Goal: Transaction & Acquisition: Purchase product/service

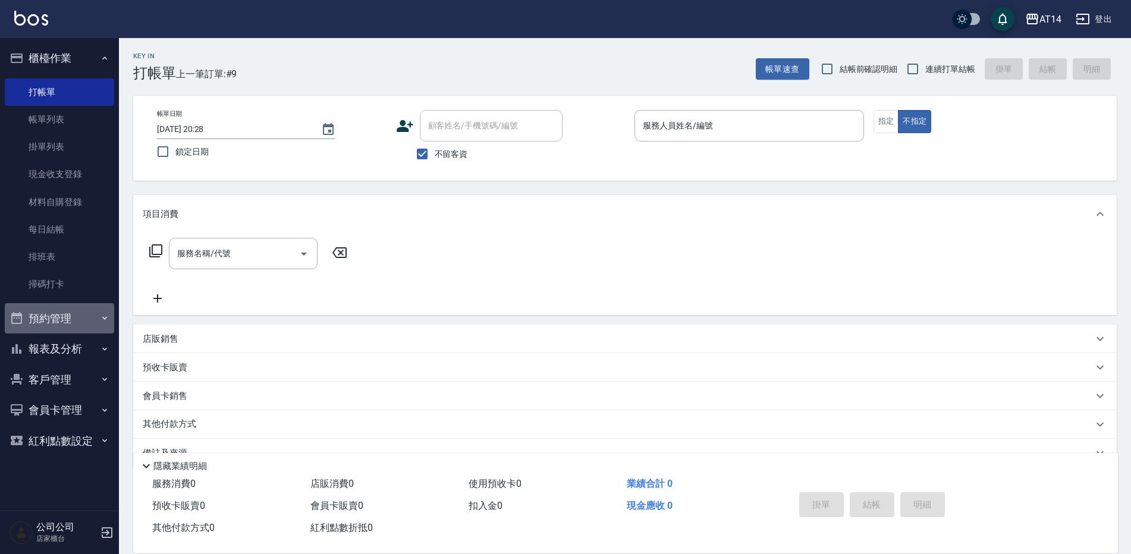
click at [68, 317] on button "預約管理" at bounding box center [59, 318] width 109 height 31
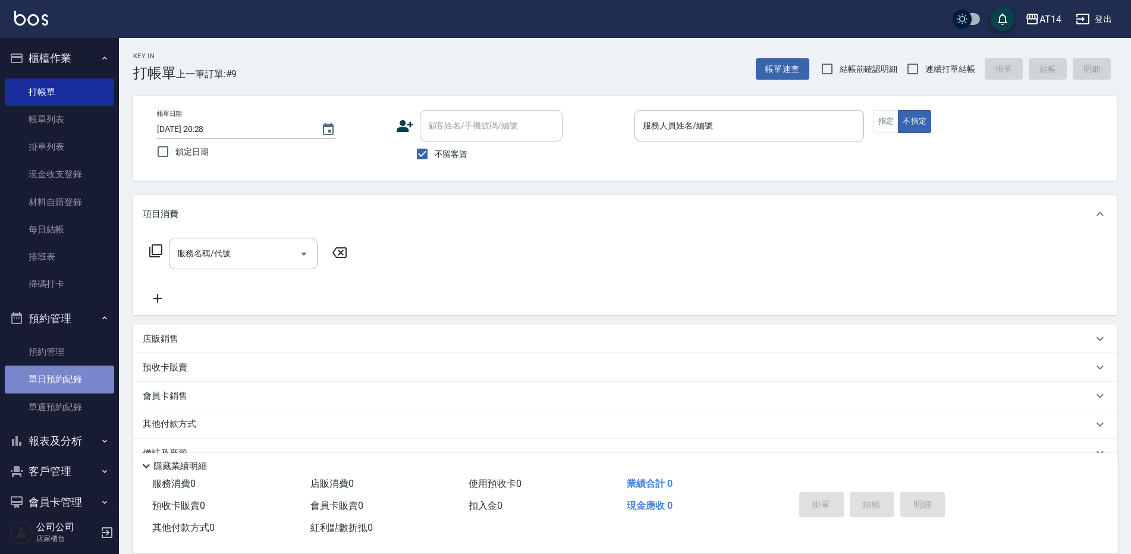
click at [70, 369] on link "單日預約紀錄" at bounding box center [59, 379] width 109 height 27
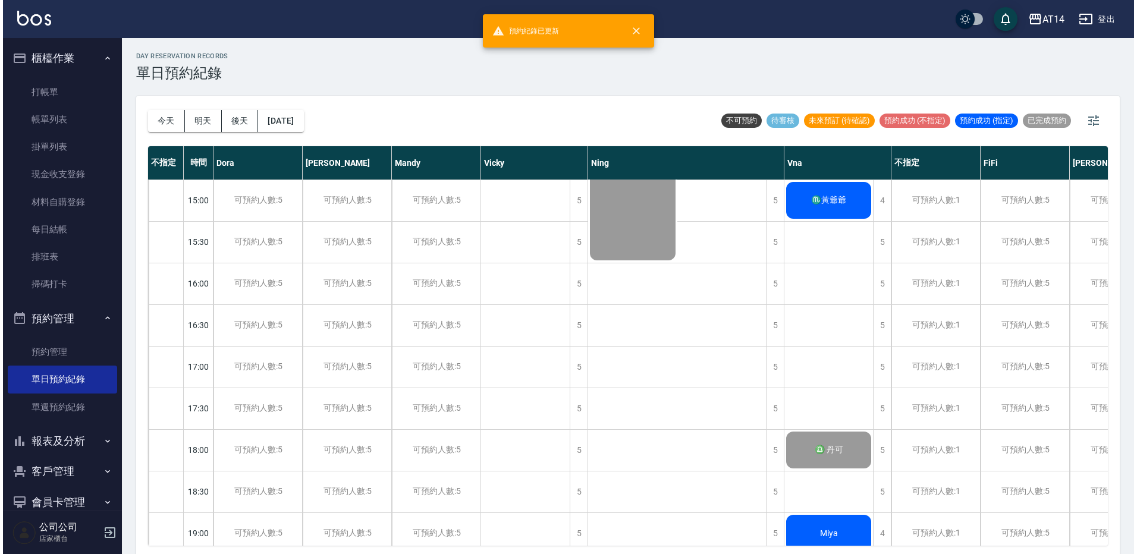
scroll to position [392, 0]
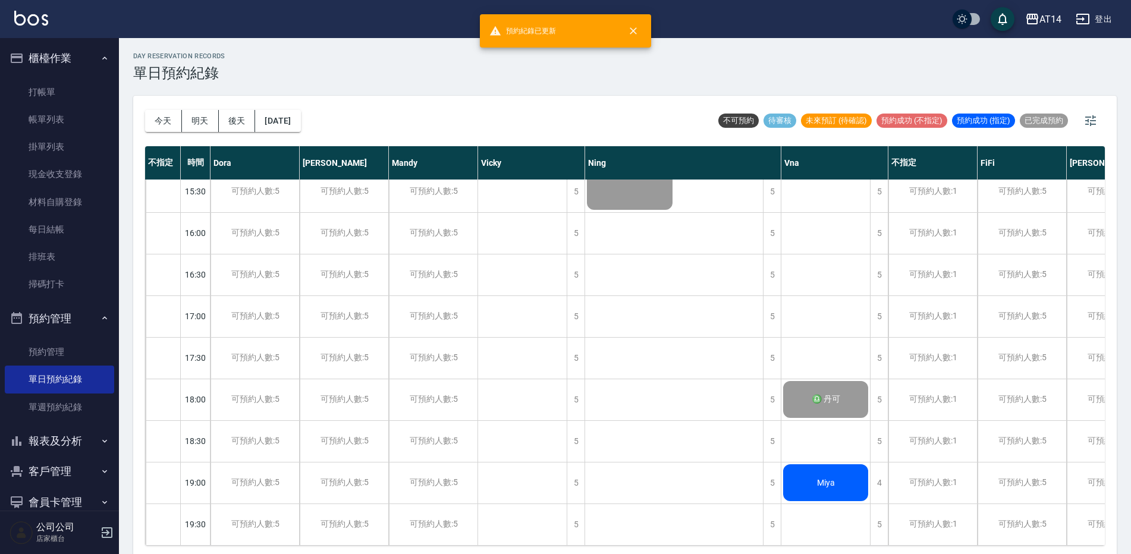
click at [829, 478] on span "Miya" at bounding box center [826, 483] width 23 height 10
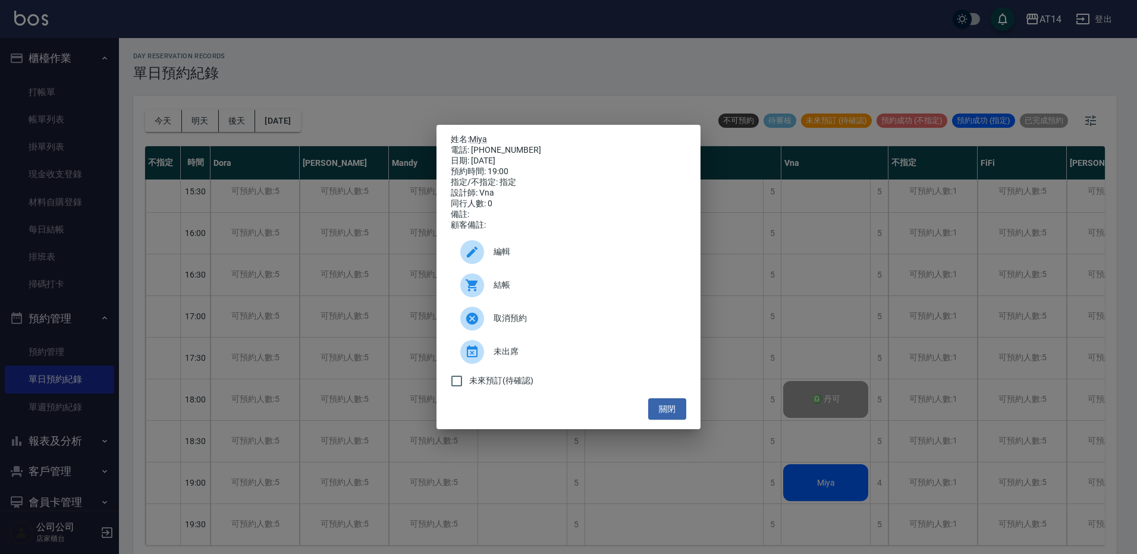
click at [534, 291] on span "結帳" at bounding box center [584, 285] width 183 height 12
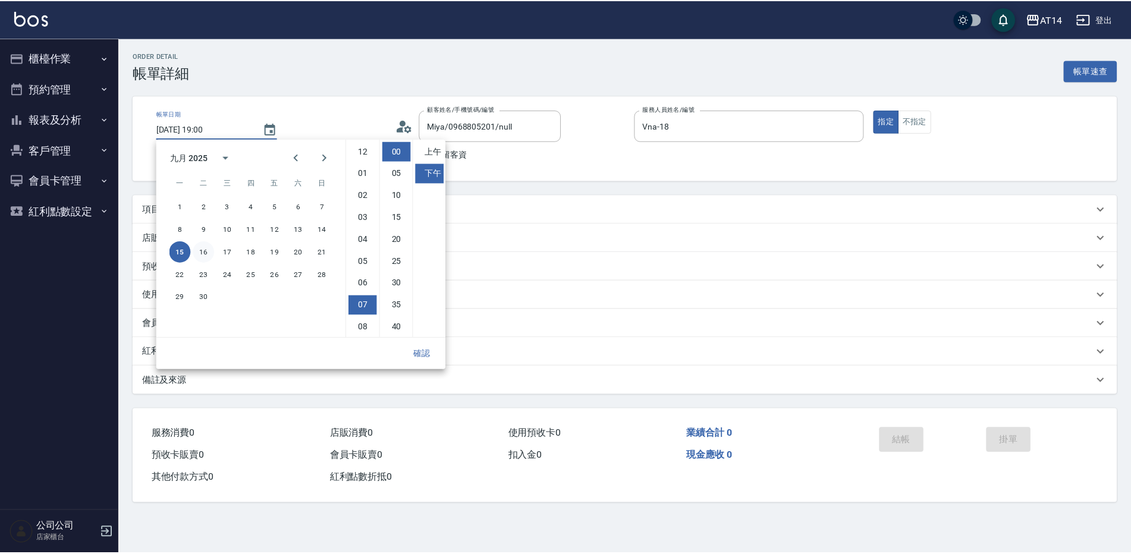
scroll to position [67, 0]
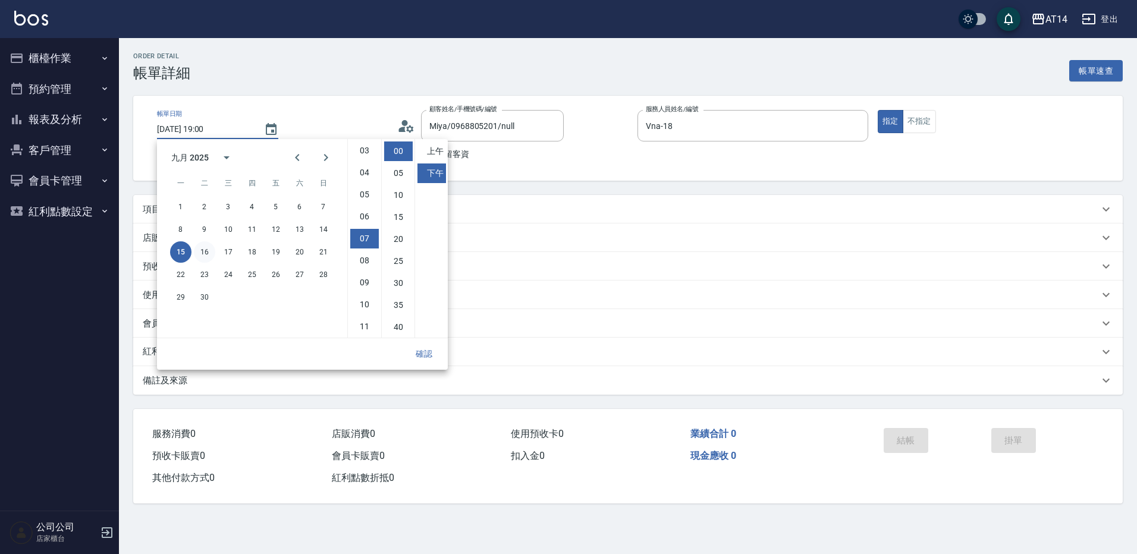
click at [207, 247] on button "16" at bounding box center [204, 251] width 21 height 21
type input "[DATE] 19:00"
click at [423, 348] on button "確認" at bounding box center [424, 354] width 38 height 22
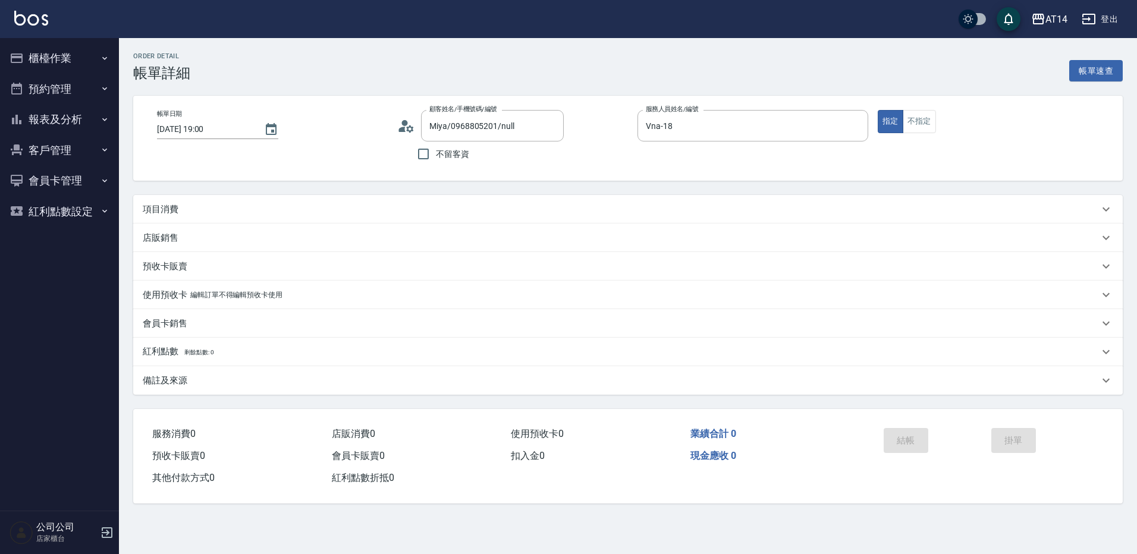
click at [388, 122] on div "帳單日期 [DATE] 19:00 顧客姓名/手機號碼/編號 Miya/0968805201/null 顧客姓名/手機號碼/編號 不留客資 服務人員姓名/編號…" at bounding box center [627, 138] width 961 height 56
click at [400, 122] on icon at bounding box center [406, 126] width 18 height 18
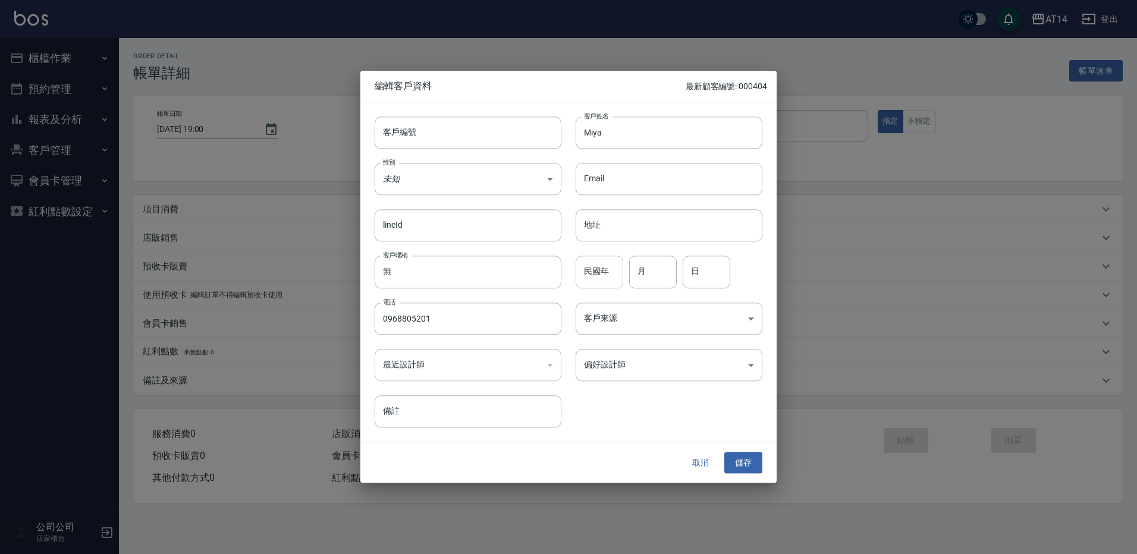
click at [611, 279] on input "民國年" at bounding box center [600, 272] width 48 height 32
type input "76"
type input "8"
type input "5"
click at [633, 328] on body "AT14 登出 櫃檯作業 打帳單 帳單列表 掛單列表 現金收支登錄 材料自購登錄 每日結帳 排班表 掃碼打卡 預約管理 預約管理 單日預約紀錄 單週預約紀錄 …" at bounding box center [568, 277] width 1137 height 554
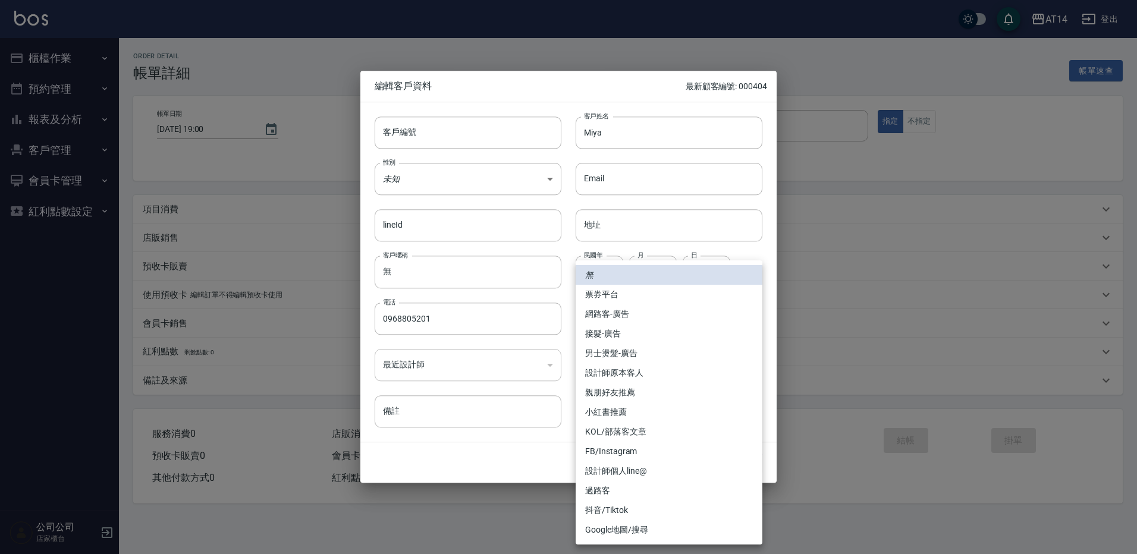
click at [637, 376] on li "設計師原本客人" at bounding box center [669, 373] width 187 height 20
type input "設計師原本客人"
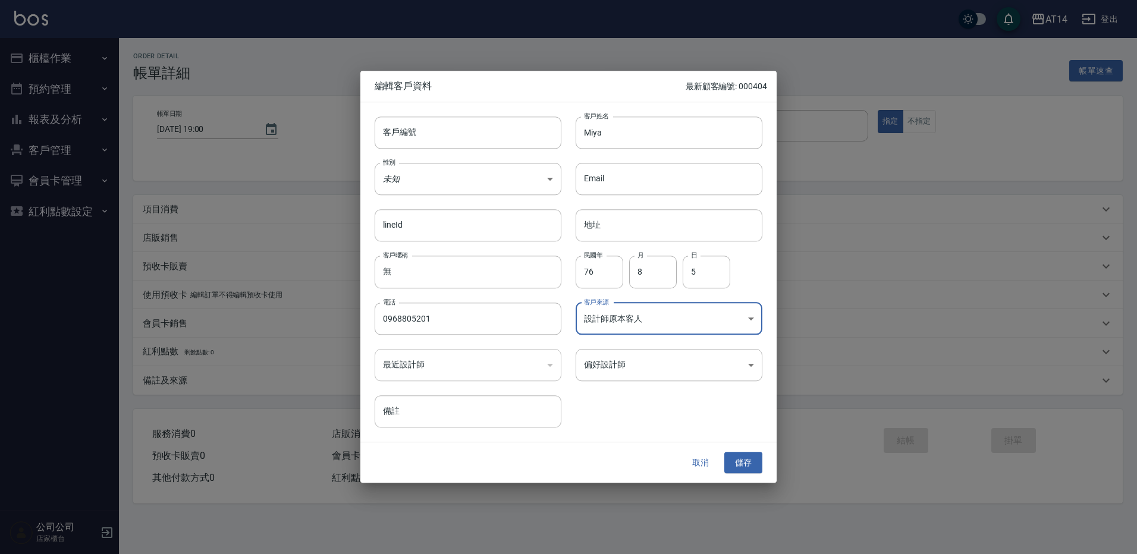
click at [637, 376] on ul "無 票券平台 網路客-廣告 接髮-廣告 男士燙髮-廣告 設計師原本客人 親朋好友推薦 小紅書推薦 KOL/部落客文章 FB/Instagram 設計師個人li…" at bounding box center [669, 373] width 140 height 160
click at [637, 376] on body "AT14 登出 櫃檯作業 打帳單 帳單列表 掛單列表 現金收支登錄 材料自購登錄 每日結帳 排班表 掃碼打卡 預約管理 預約管理 單日預約紀錄 單週預約紀錄 …" at bounding box center [568, 277] width 1137 height 554
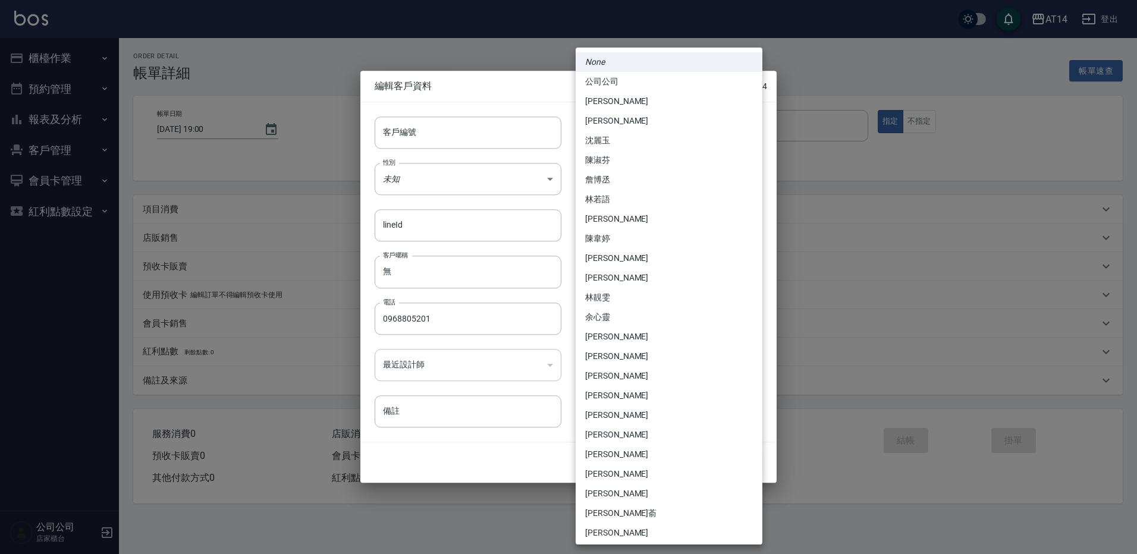
click at [627, 287] on li "[PERSON_NAME]" at bounding box center [669, 278] width 187 height 20
click at [639, 359] on body "AT14 登出 櫃檯作業 打帳單 帳單列表 掛單列表 現金收支登錄 材料自購登錄 每日結帳 排班表 掃碼打卡 預約管理 預約管理 單日預約紀錄 單週預約紀錄 …" at bounding box center [568, 277] width 1137 height 554
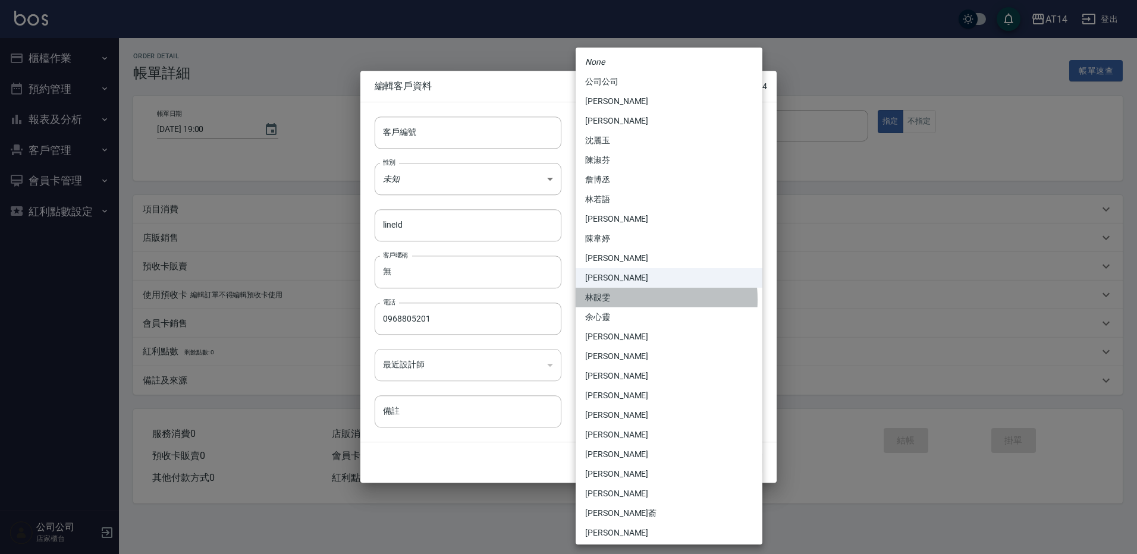
click at [628, 300] on li "林靚雯" at bounding box center [669, 298] width 187 height 20
type input "a28628ff-da1c-4c39-97bc-07c072e98a5a"
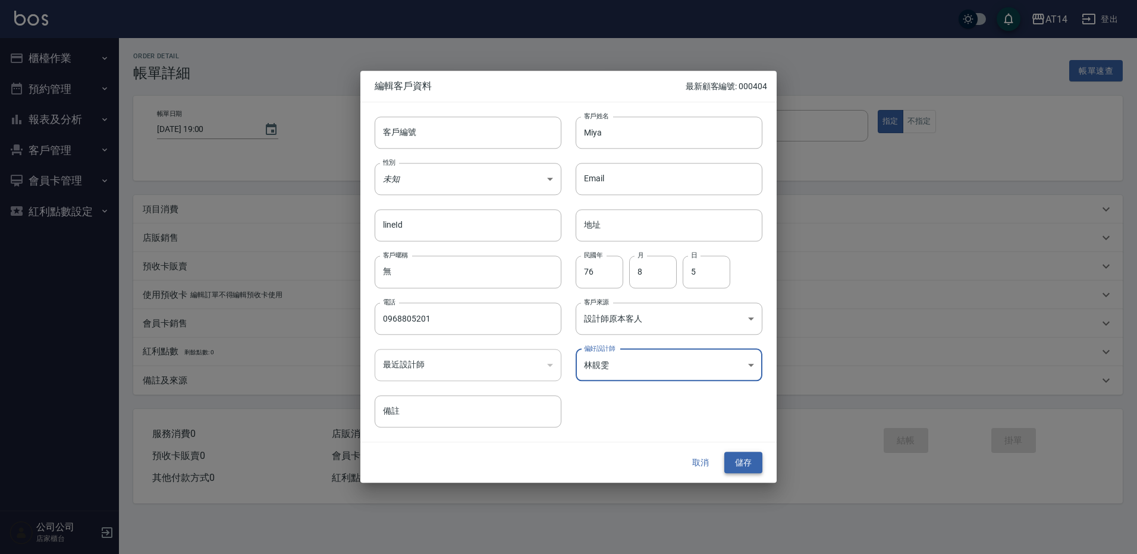
click at [741, 471] on button "儲存" at bounding box center [743, 463] width 38 height 22
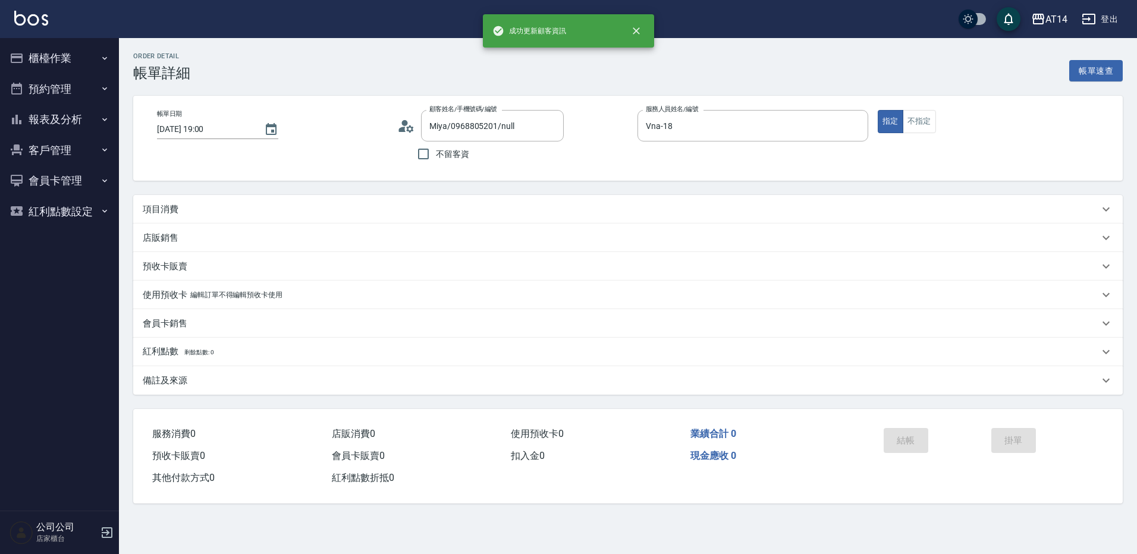
type input "Miya/0968805201/"
click at [253, 370] on div "備註及來源" at bounding box center [627, 380] width 989 height 29
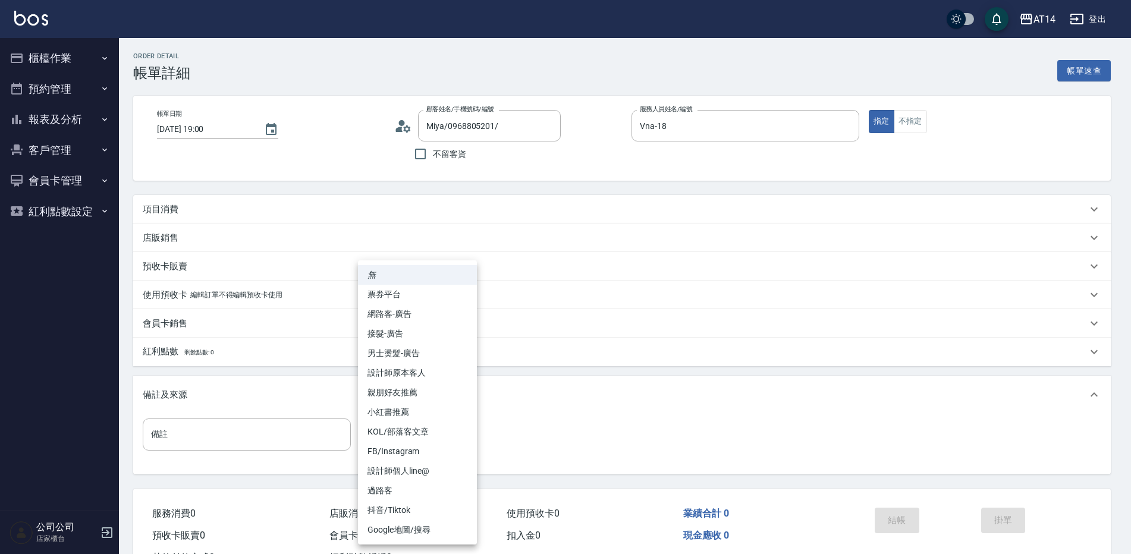
click at [410, 442] on body "AT14 登出 櫃檯作業 打帳單 帳單列表 掛單列表 現金收支登錄 材料自購登錄 每日結帳 排班表 掃碼打卡 預約管理 預約管理 單日預約紀錄 單週預約紀錄 …" at bounding box center [565, 299] width 1131 height 598
click at [432, 365] on li "設計師原本客人" at bounding box center [417, 373] width 119 height 20
type input "設計師原本客人"
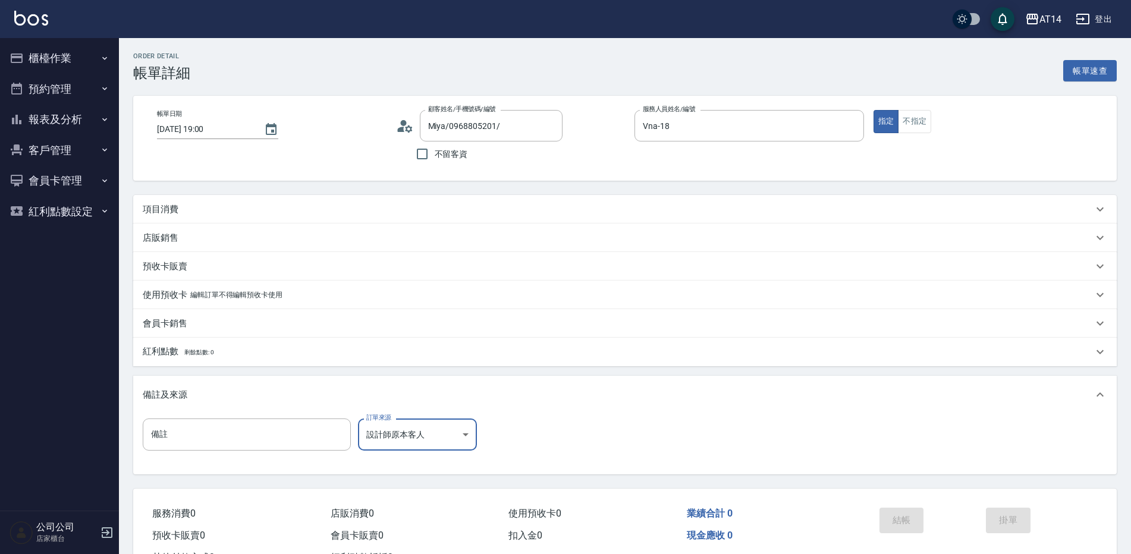
click at [198, 205] on div "項目消費" at bounding box center [618, 209] width 950 height 12
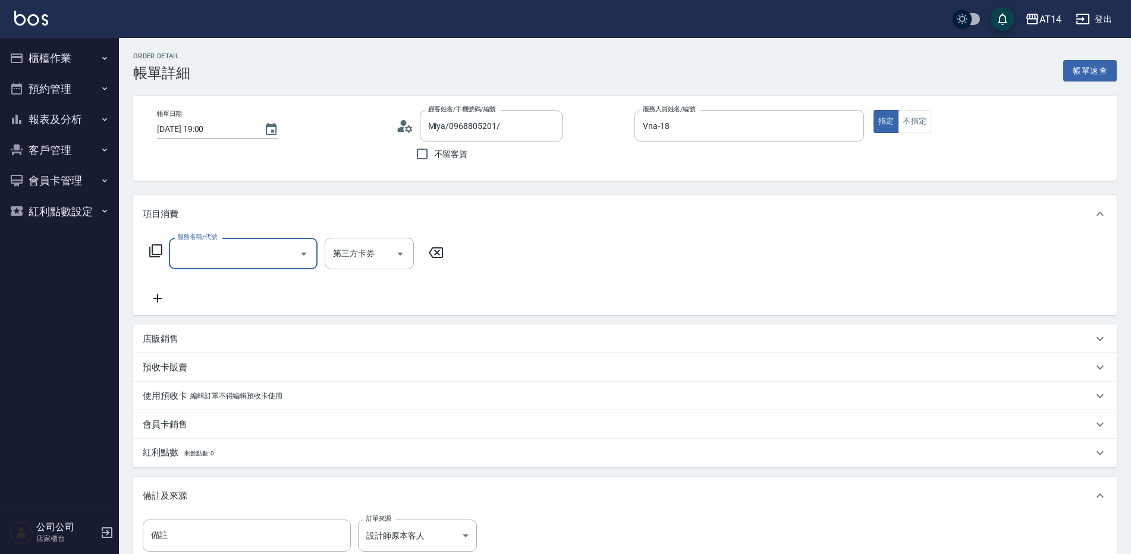
scroll to position [0, 0]
click at [217, 246] on input "服務名稱/代號" at bounding box center [234, 253] width 120 height 21
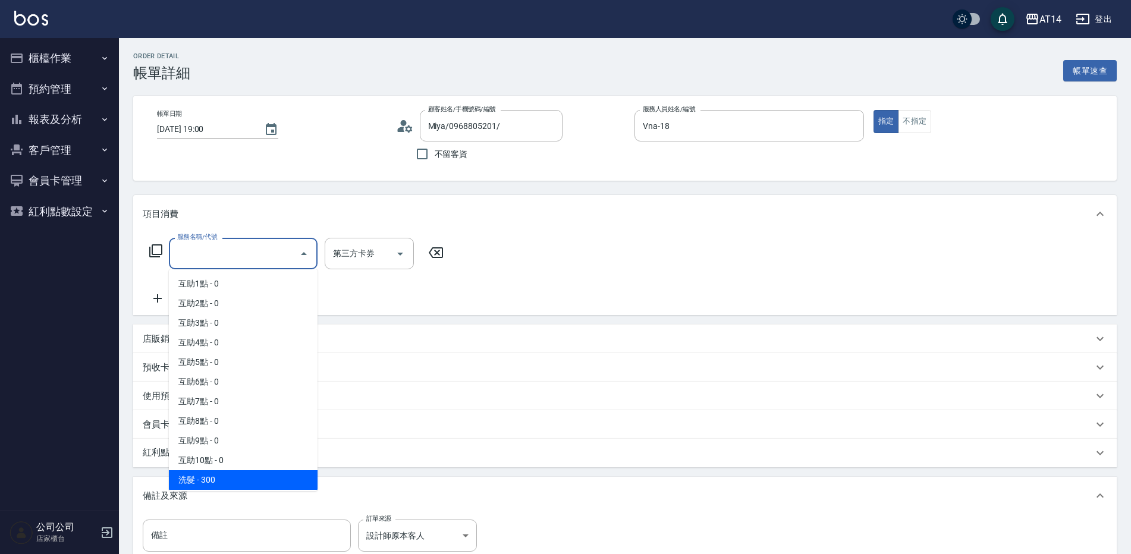
click at [241, 470] on span "洗髮 - 300" at bounding box center [243, 480] width 149 height 20
type input "洗髮(011)"
type input "1"
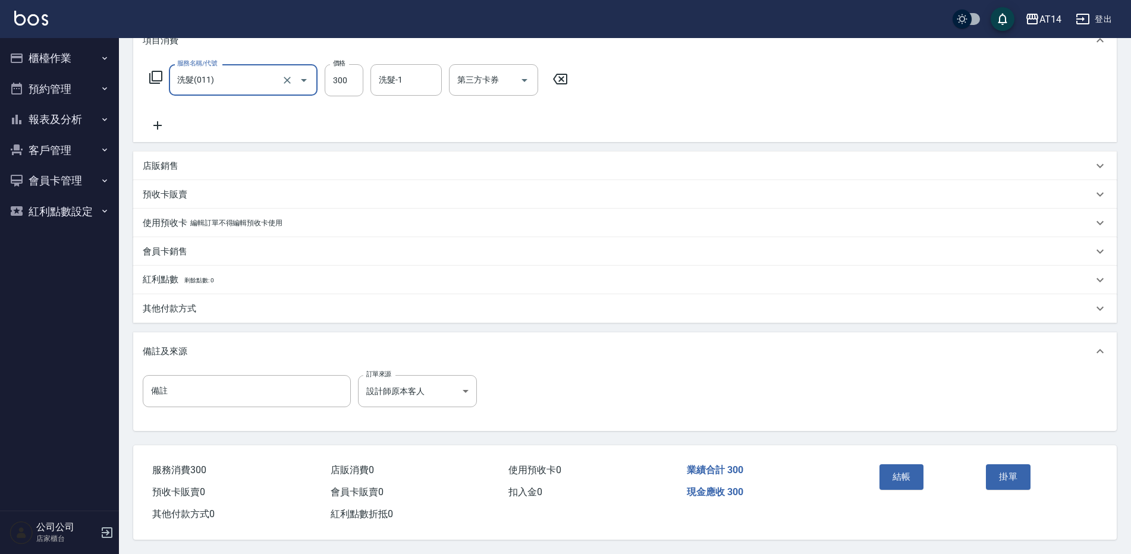
scroll to position [179, 0]
click at [893, 464] on button "結帳" at bounding box center [901, 476] width 45 height 25
